Goal: Task Accomplishment & Management: Manage account settings

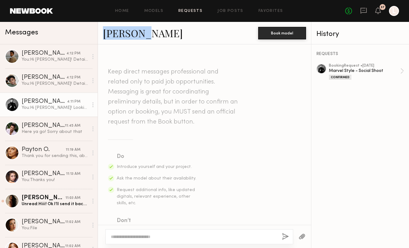
click at [199, 13] on link "Requests" at bounding box center [191, 11] width 24 height 4
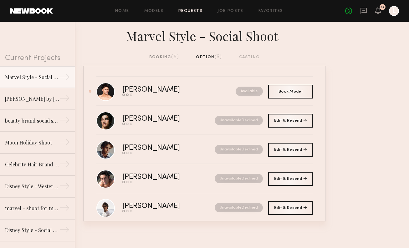
click at [174, 53] on div "Marvel Style - Social Shoot" at bounding box center [204, 38] width 409 height 32
click at [167, 57] on div "booking (5)" at bounding box center [164, 57] width 30 height 7
